Goal: Task Accomplishment & Management: Manage account settings

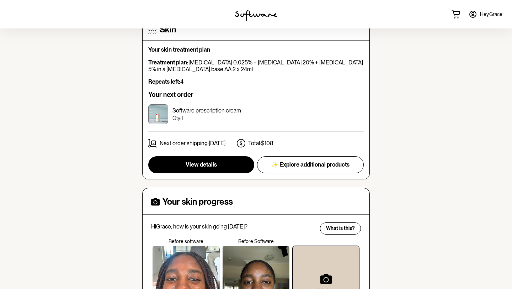
scroll to position [148, 0]
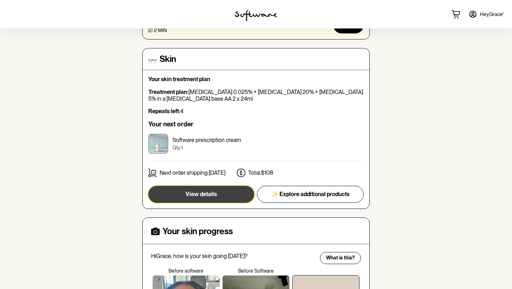
click at [219, 198] on button "View details" at bounding box center [201, 194] width 106 height 17
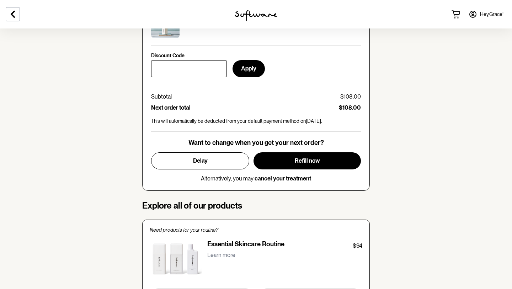
scroll to position [377, 0]
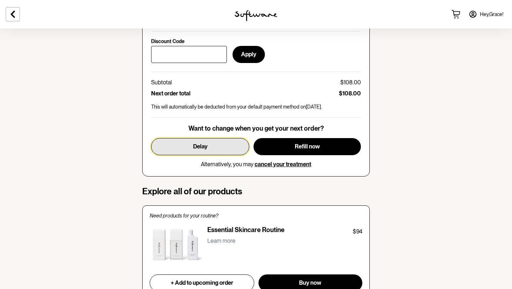
click at [215, 144] on button "Delay" at bounding box center [200, 146] width 98 height 17
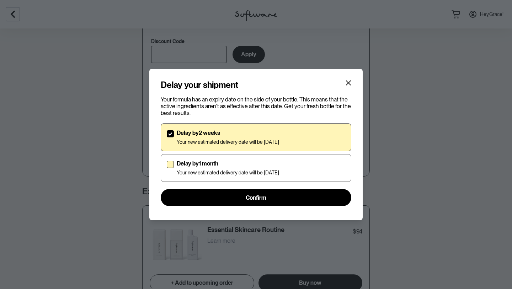
click at [226, 166] on p "Delay by 1 month" at bounding box center [228, 163] width 102 height 7
click at [167, 168] on input "Delay by 1 month Your new estimated delivery date will be [DATE]" at bounding box center [166, 168] width 0 height 0
checkbox input "true"
checkbox input "false"
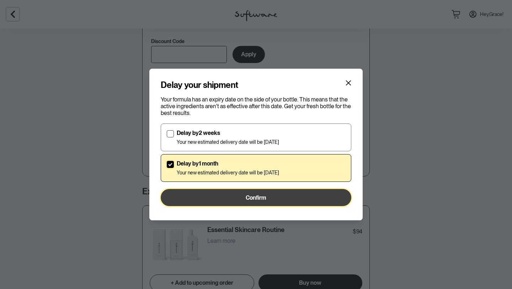
click at [238, 193] on button "Confirm" at bounding box center [256, 197] width 191 height 17
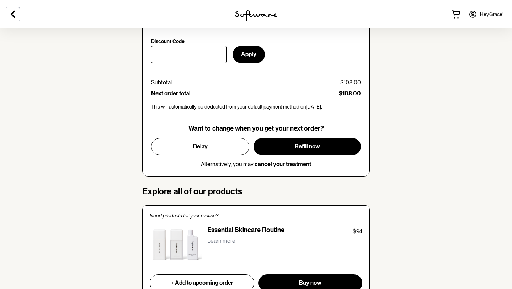
click at [471, 14] on icon at bounding box center [473, 14] width 6 height 6
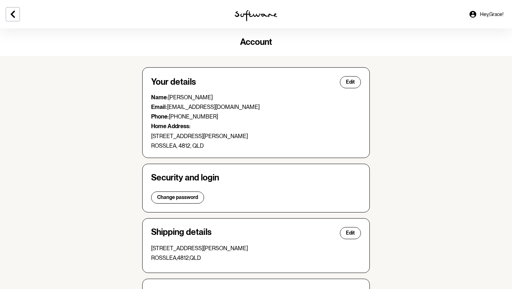
scroll to position [155, 0]
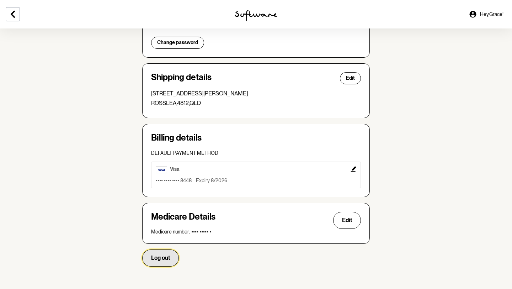
click at [162, 257] on span "Log out" at bounding box center [160, 257] width 19 height 7
